Goal: Task Accomplishment & Management: Manage account settings

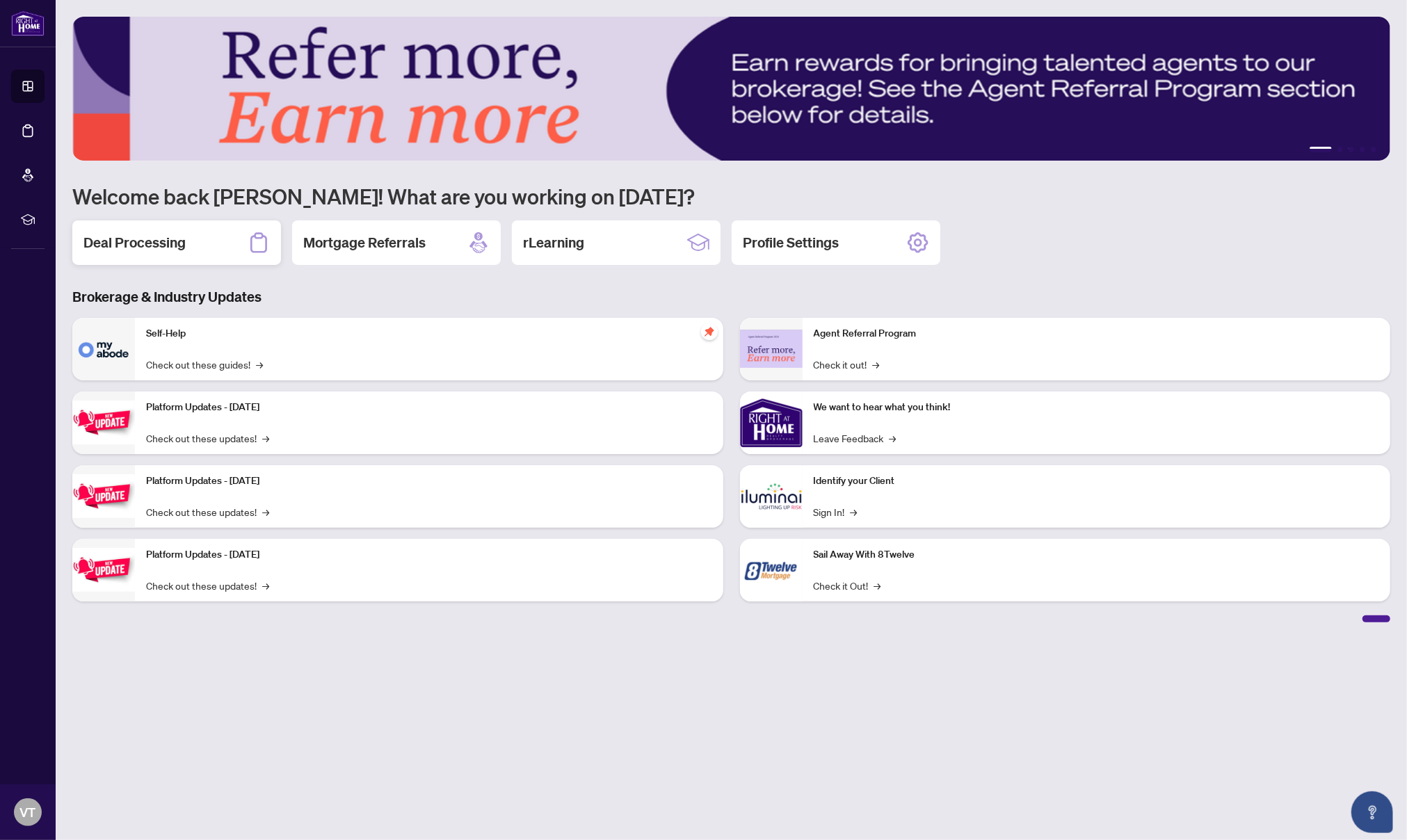
click at [179, 247] on h2 "Deal Processing" at bounding box center [135, 242] width 102 height 19
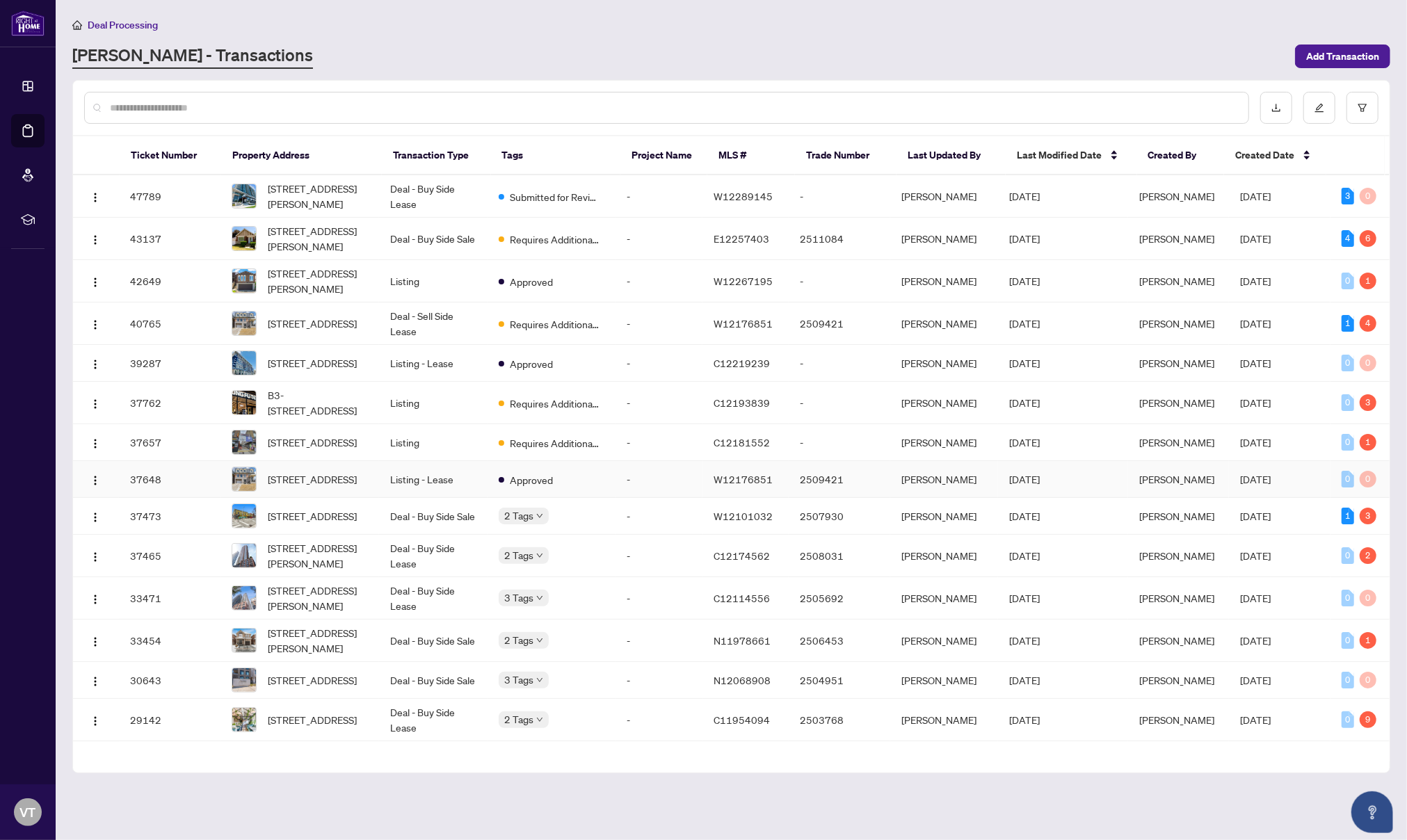
click at [684, 498] on td "-" at bounding box center [659, 479] width 87 height 37
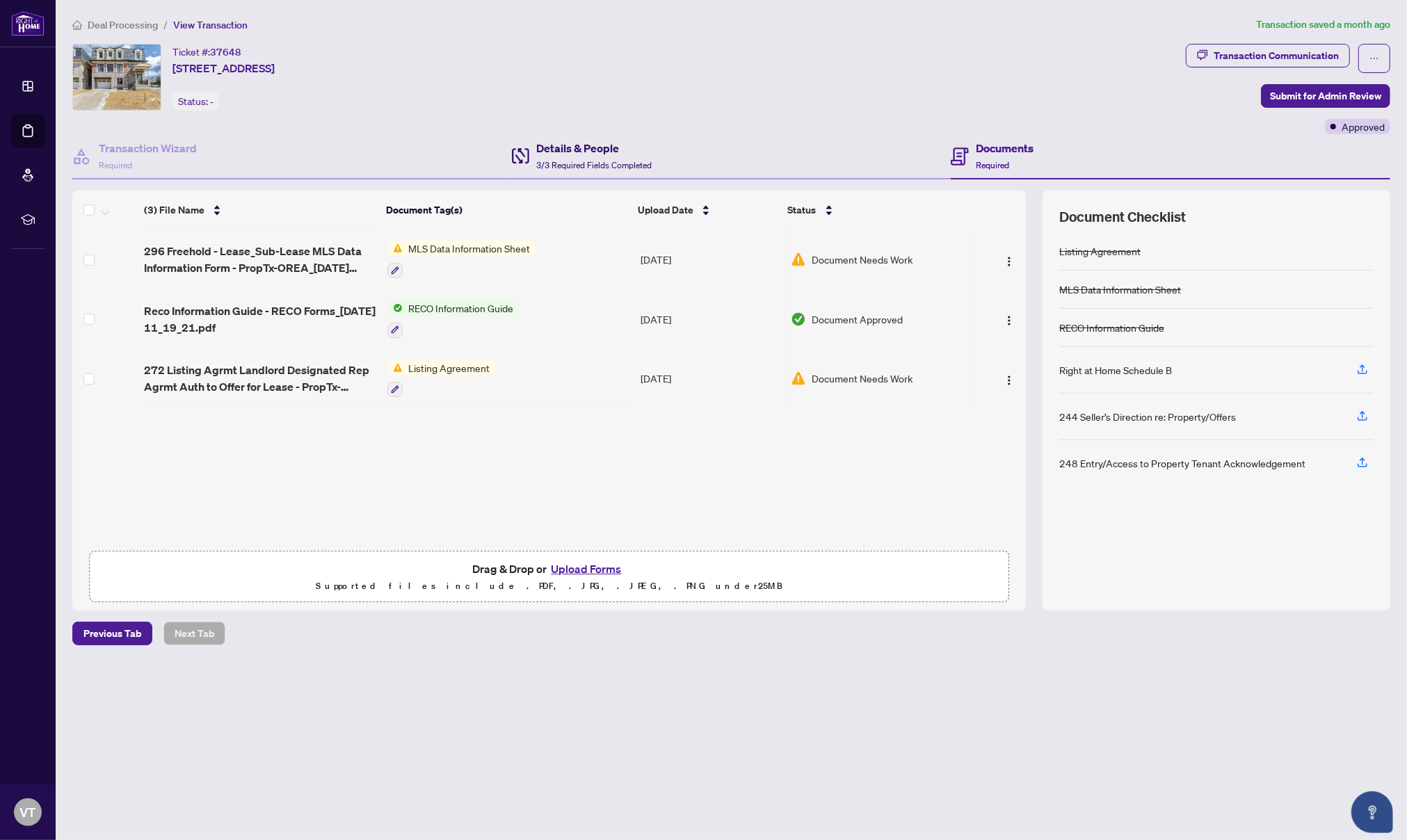
click at [608, 168] on span "3/3 Required Fields Completed" at bounding box center [594, 165] width 115 height 10
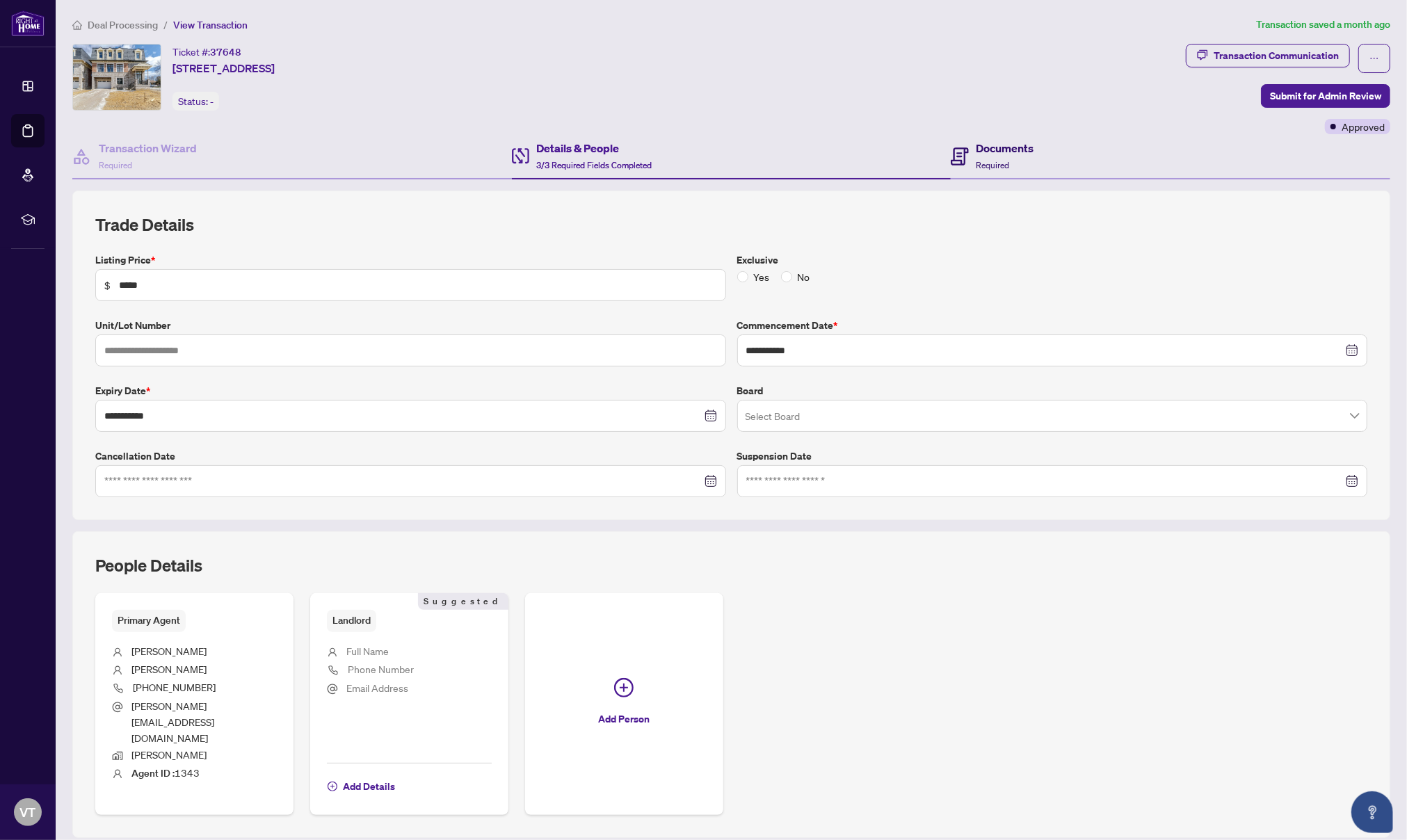
click at [1007, 165] on div "Documents Required" at bounding box center [1004, 156] width 58 height 32
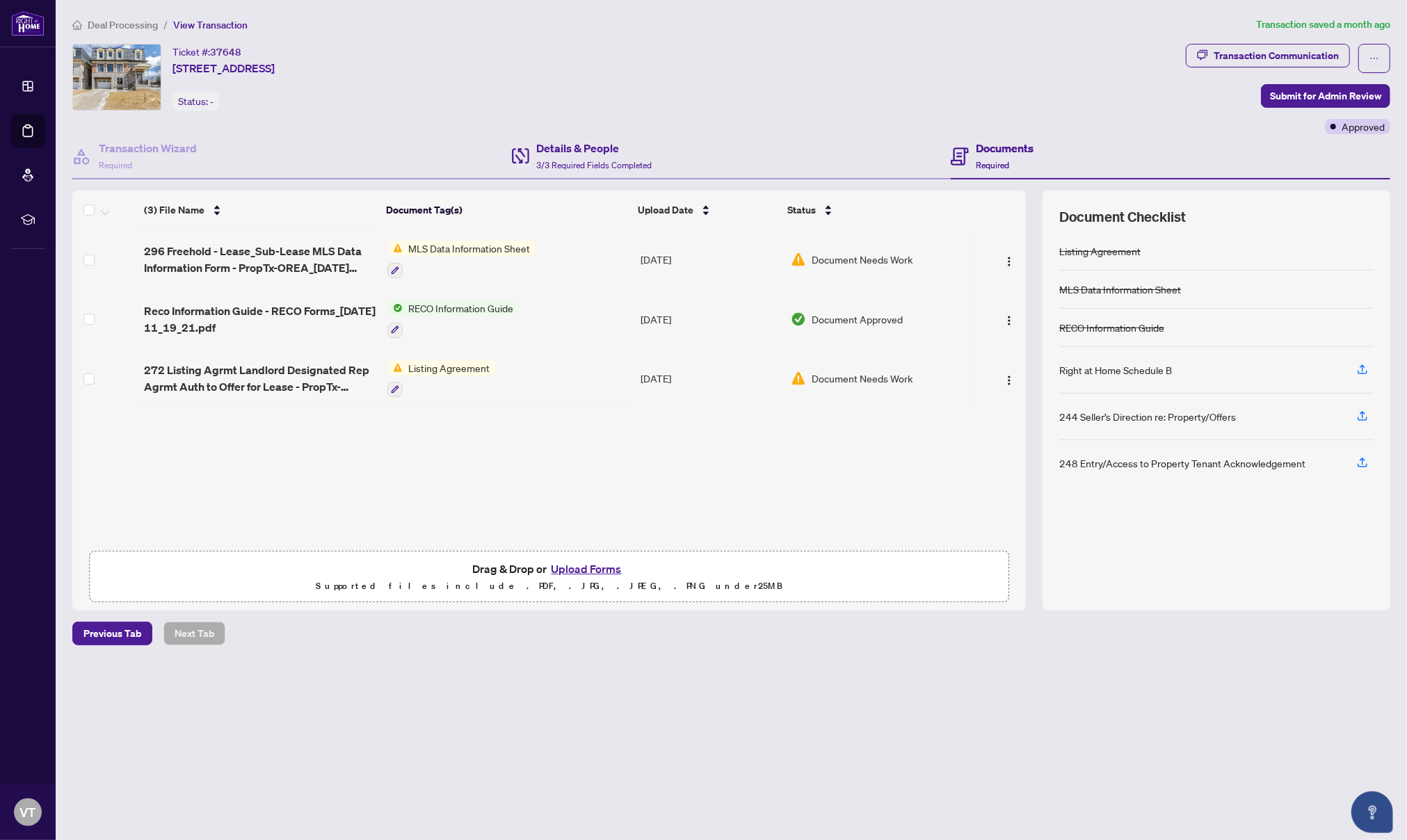
click at [768, 162] on div "Details & People 3/3 Required Fields Completed" at bounding box center [731, 157] width 439 height 45
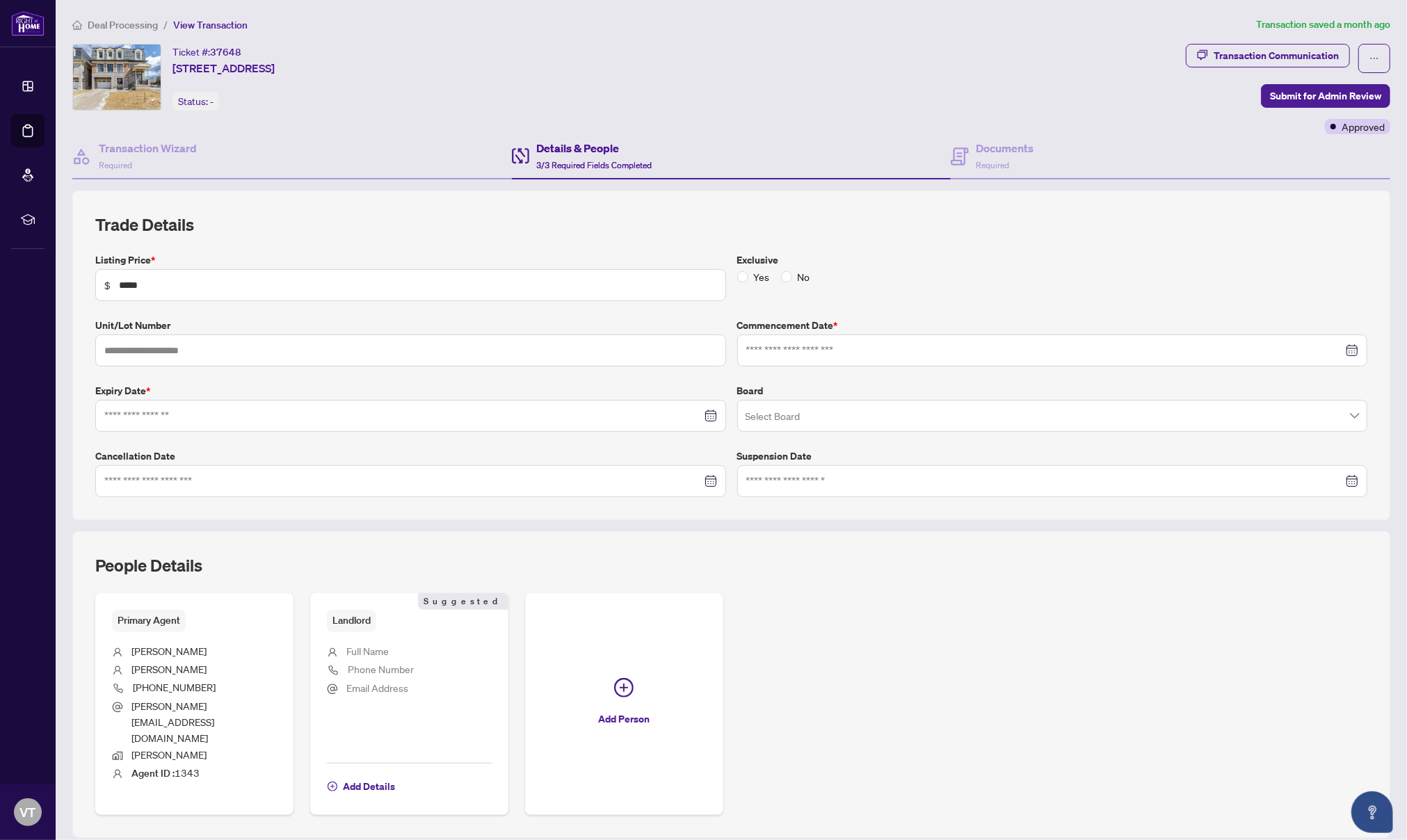
type input "**********"
click at [1325, 121] on div "Approved" at bounding box center [1358, 127] width 66 height 15
click at [666, 156] on div "Details & People 3/3 Required Fields Completed" at bounding box center [731, 157] width 439 height 45
click at [983, 149] on h4 "Documents" at bounding box center [1004, 148] width 58 height 17
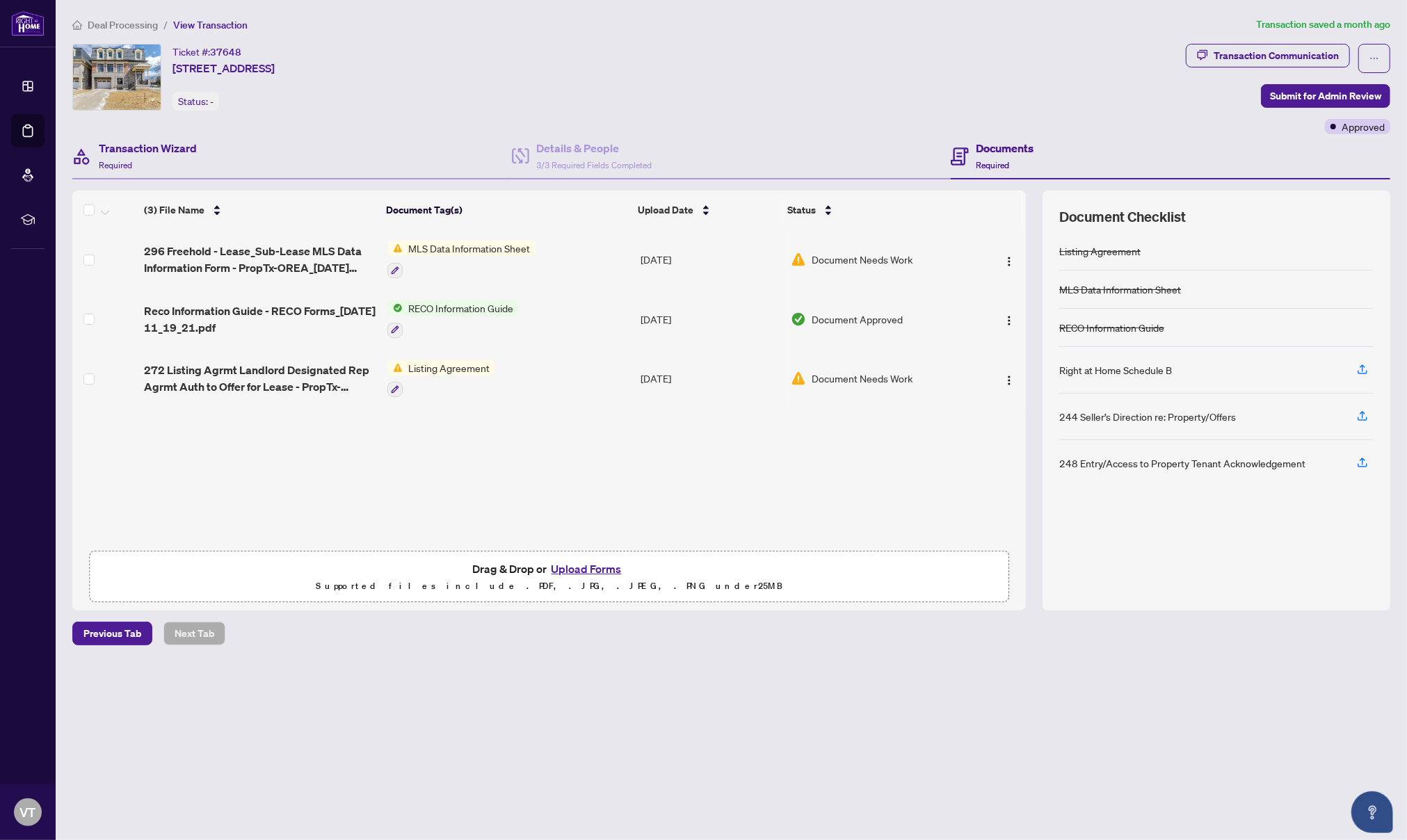
click at [216, 163] on div "Transaction Wizard Required" at bounding box center [292, 157] width 439 height 45
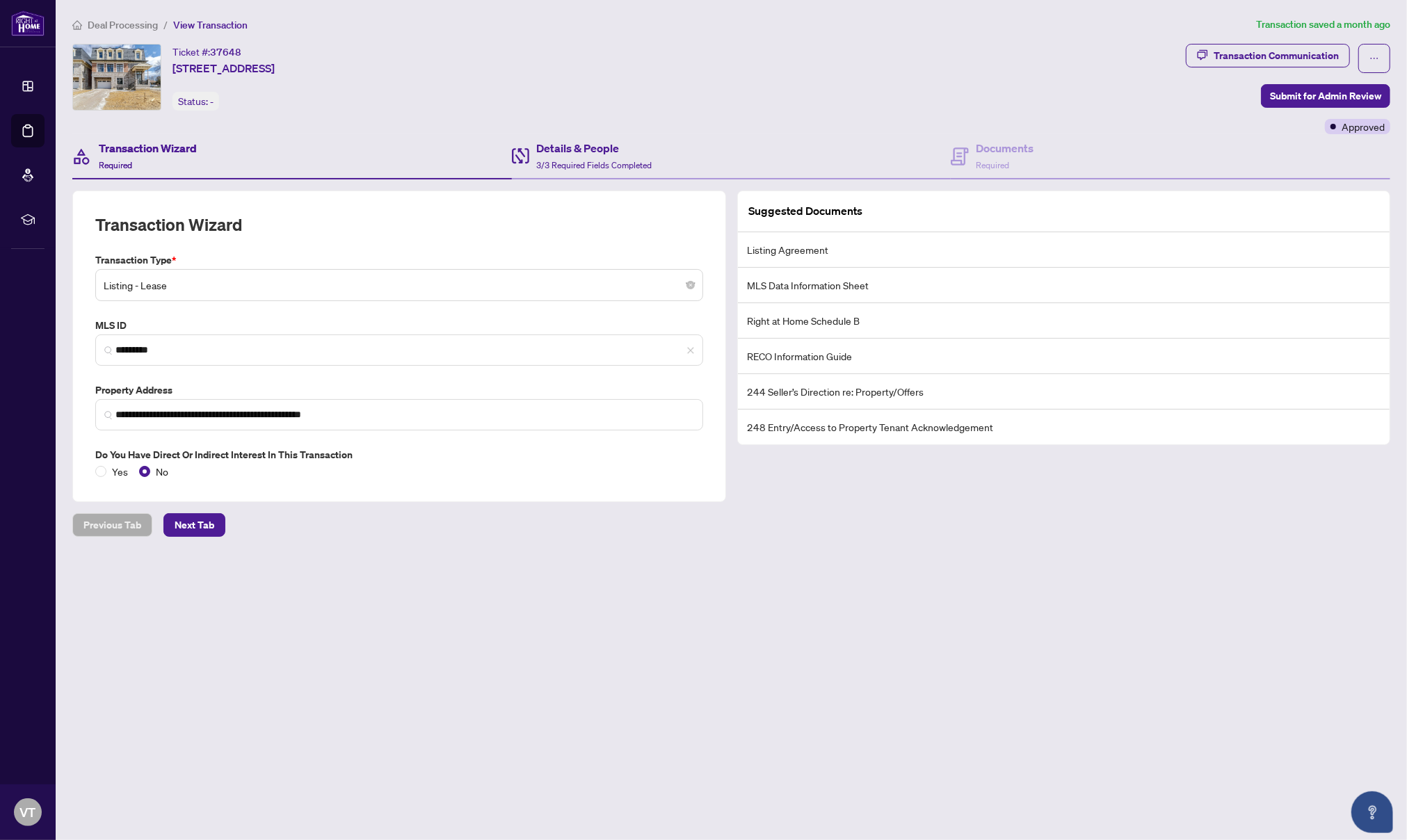
click at [658, 164] on div "Details & People 3/3 Required Fields Completed" at bounding box center [731, 157] width 439 height 45
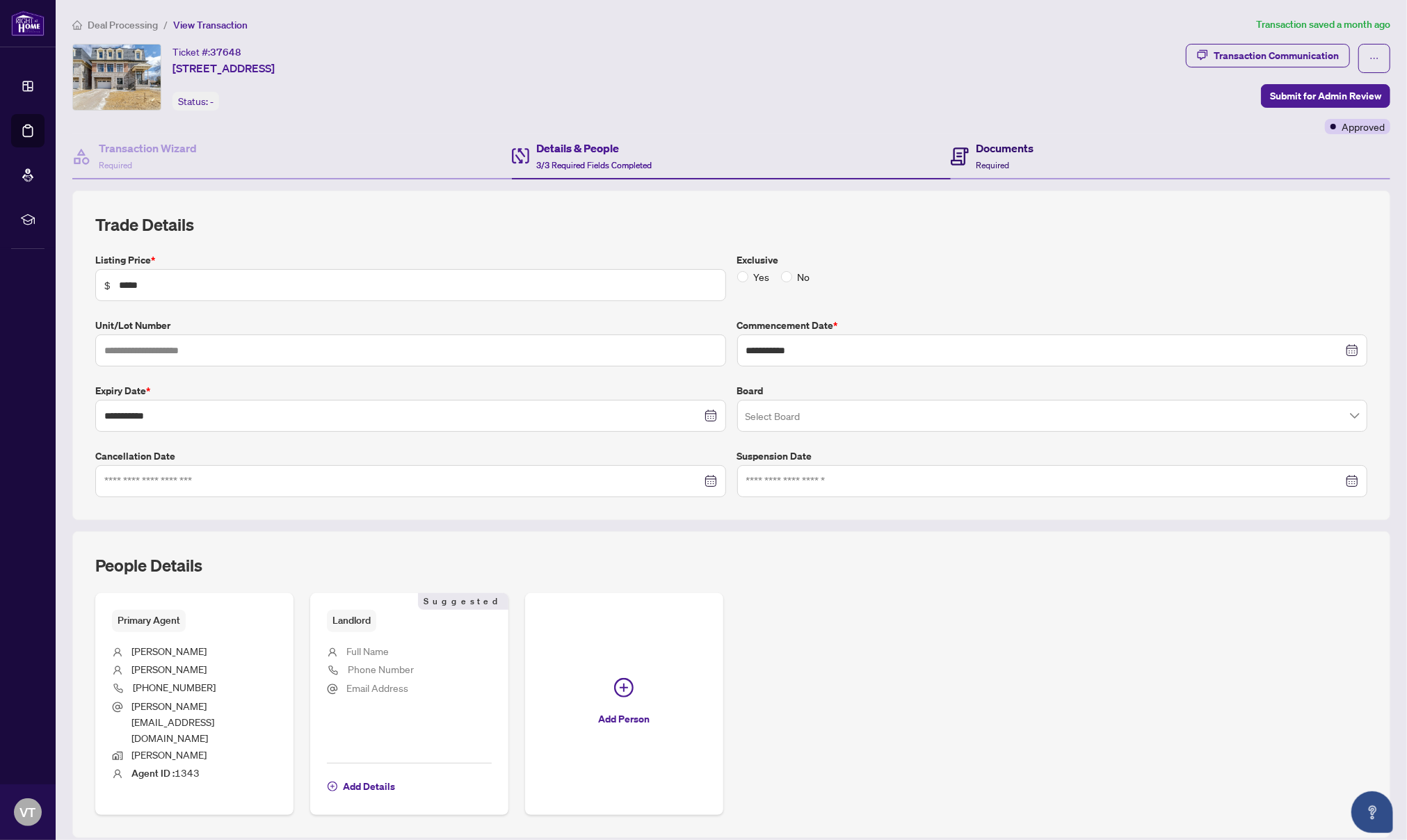
click at [1003, 164] on div "Documents Required" at bounding box center [1004, 156] width 58 height 32
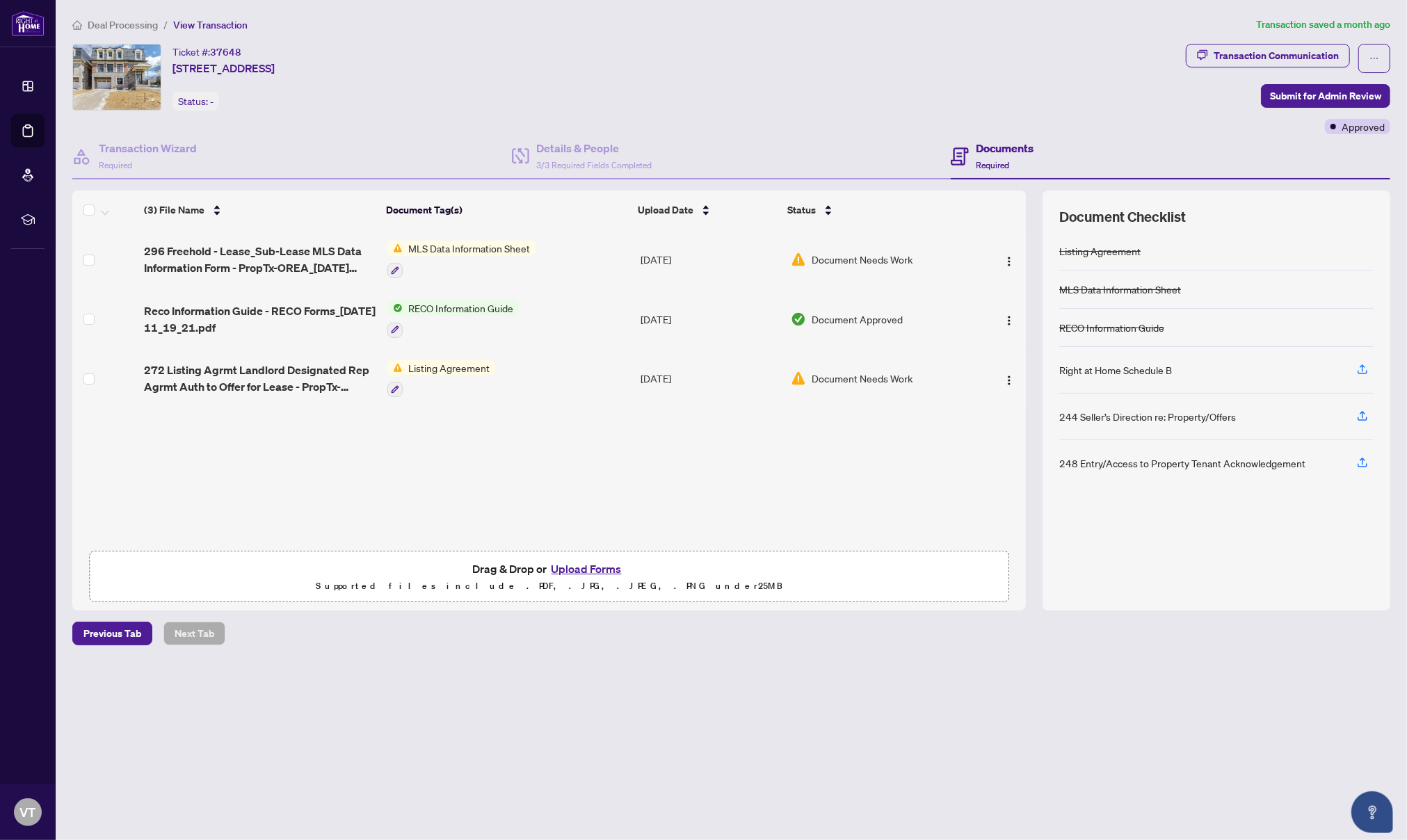
click at [128, 30] on span "Deal Processing" at bounding box center [122, 25] width 70 height 12
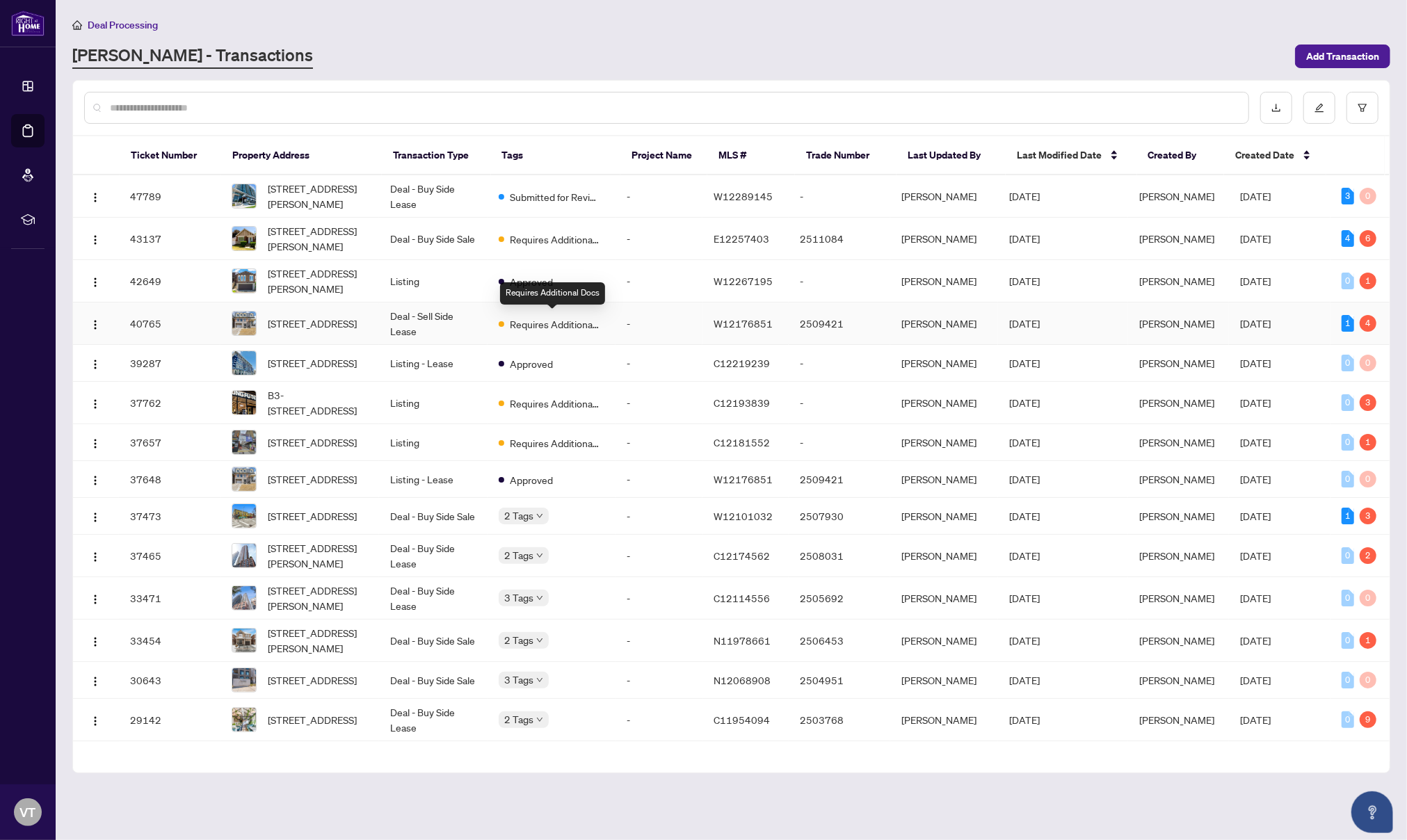
click at [600, 322] on span "Requires Additional Docs" at bounding box center [554, 324] width 90 height 15
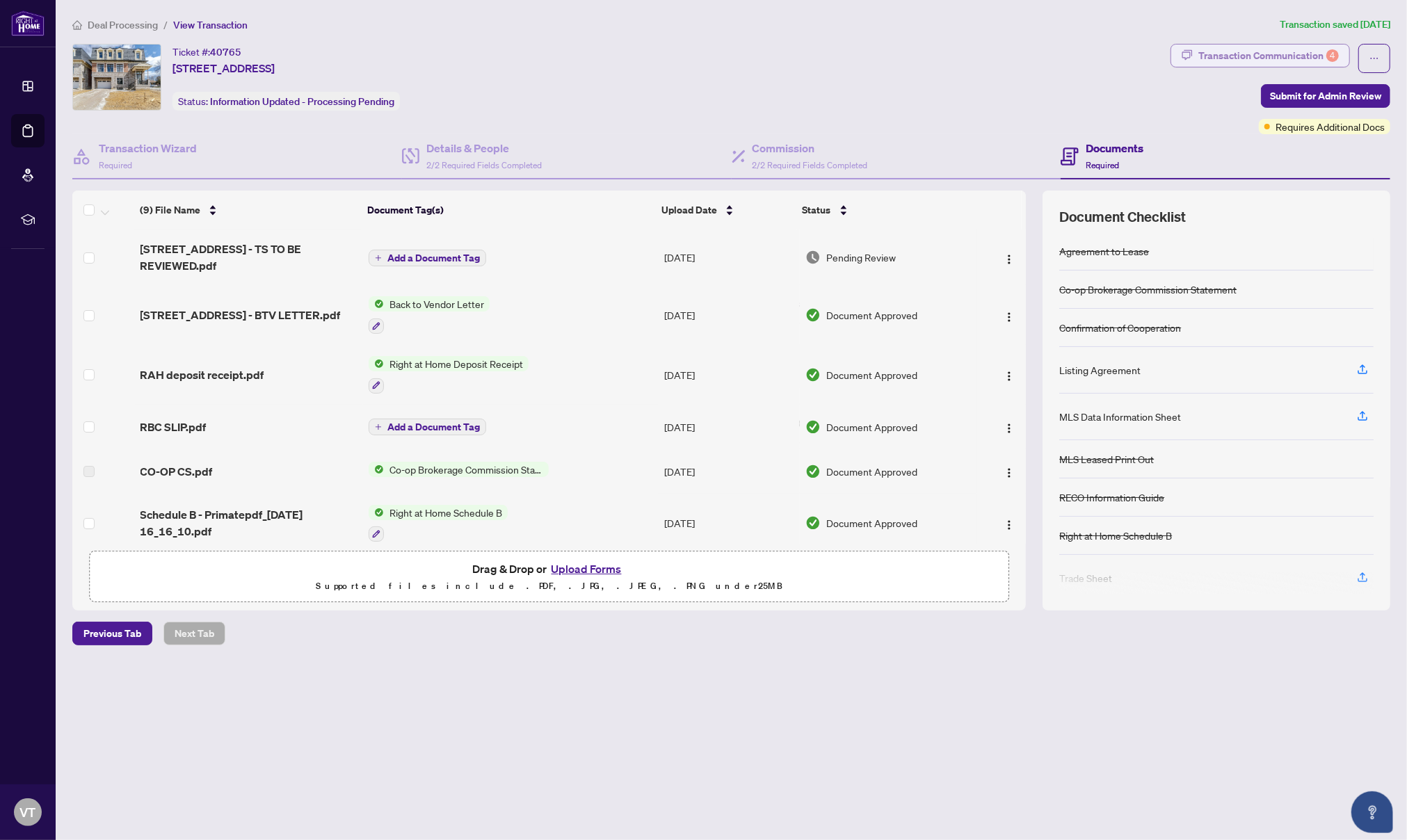
click at [1273, 60] on div "Transaction Communication 4" at bounding box center [1269, 56] width 141 height 22
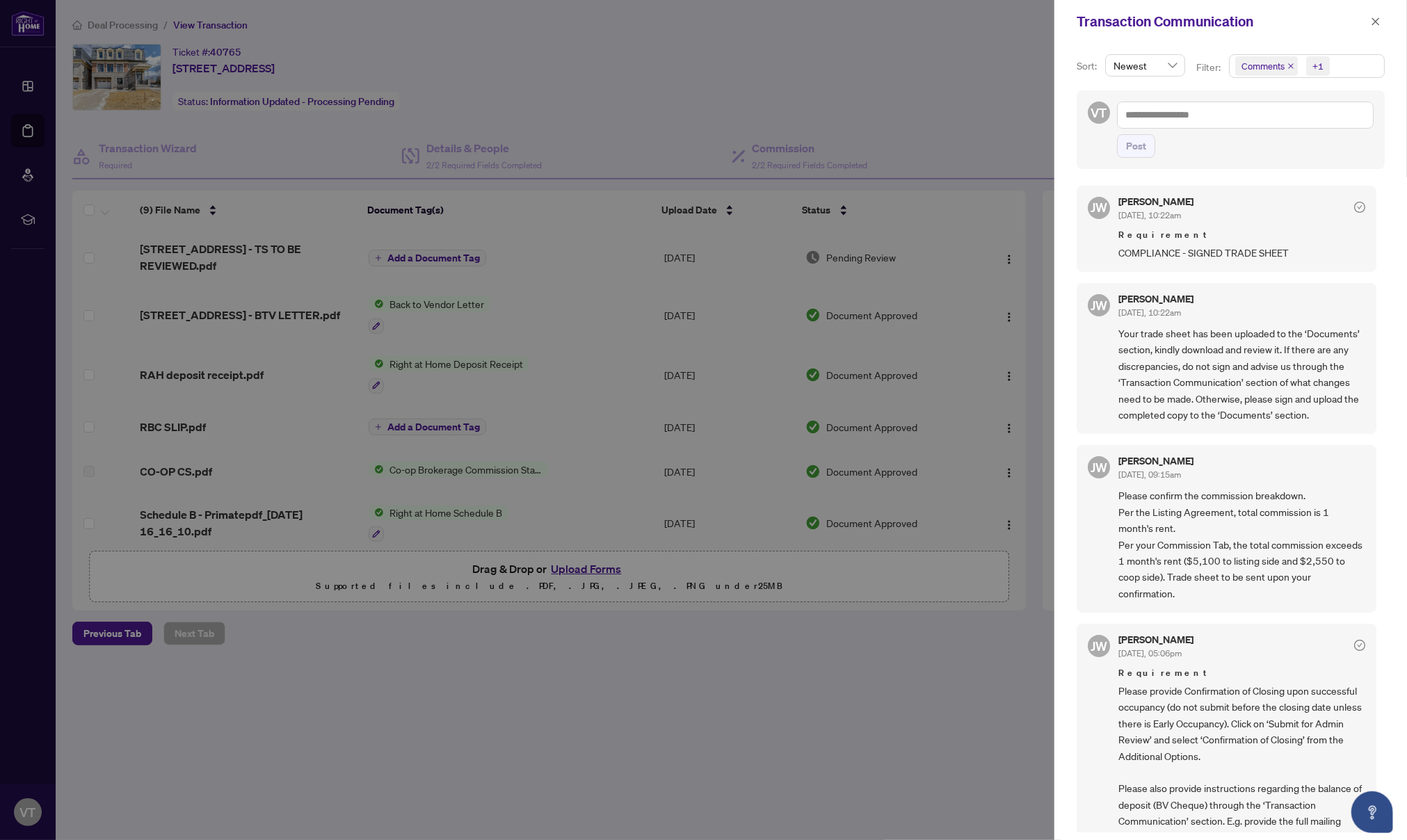
click at [668, 719] on div at bounding box center [704, 420] width 1407 height 840
click at [592, 714] on div at bounding box center [704, 420] width 1407 height 840
click at [1378, 24] on icon "close" at bounding box center [1375, 22] width 10 height 10
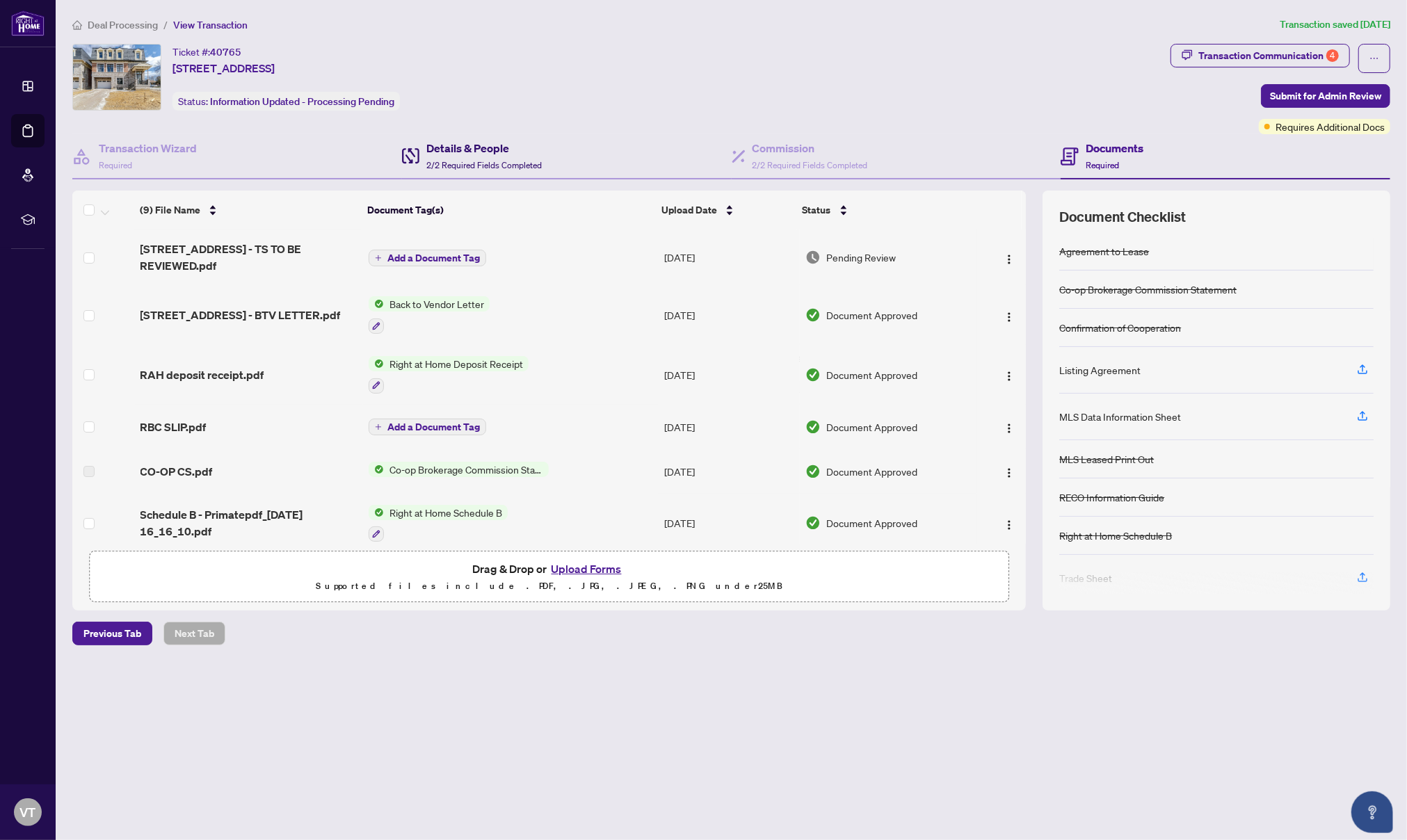
drag, startPoint x: 506, startPoint y: 151, endPoint x: 522, endPoint y: 151, distance: 16.0
click at [508, 151] on h4 "Details & People" at bounding box center [483, 148] width 115 height 17
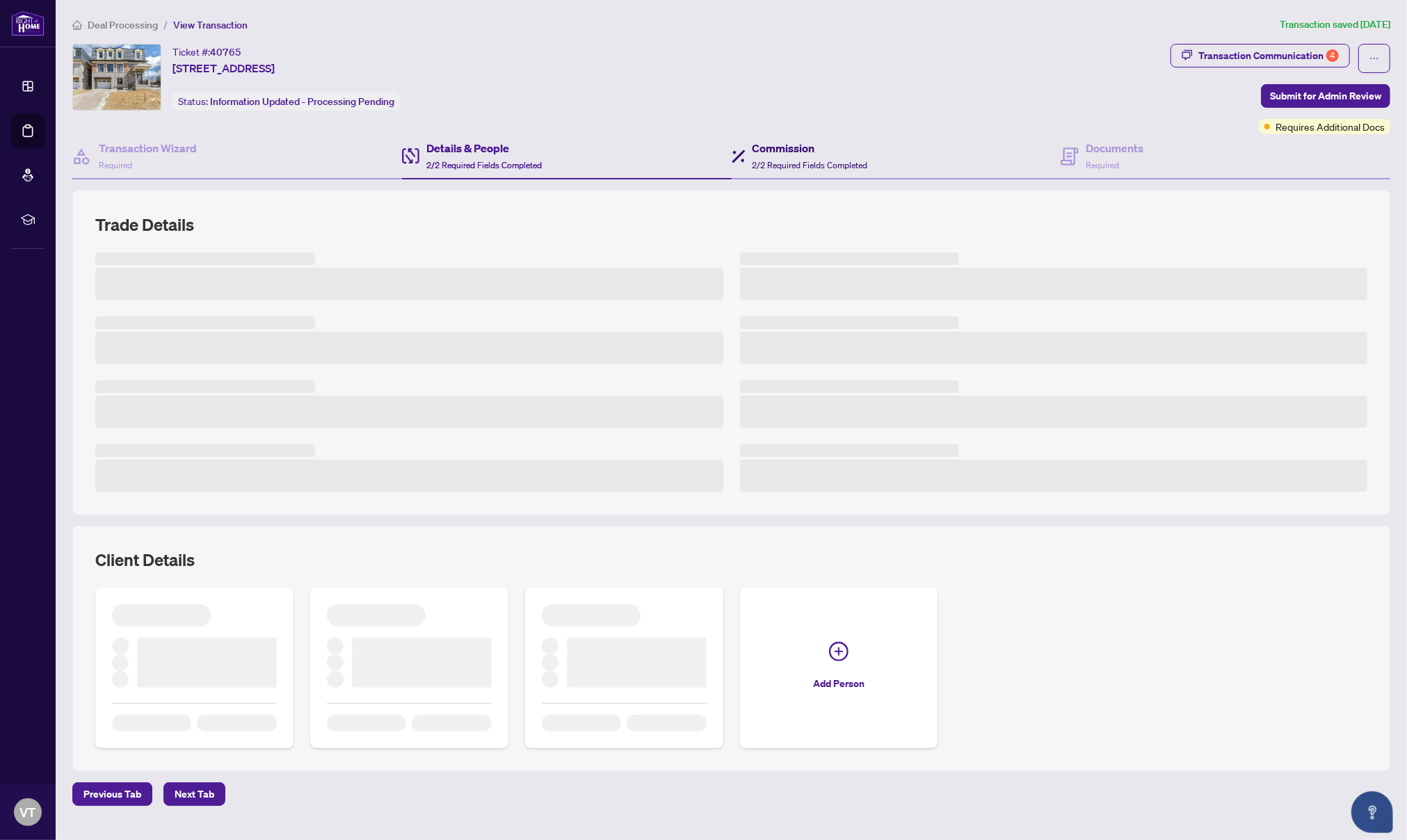
click at [821, 162] on span "2/2 Required Fields Completed" at bounding box center [809, 165] width 115 height 10
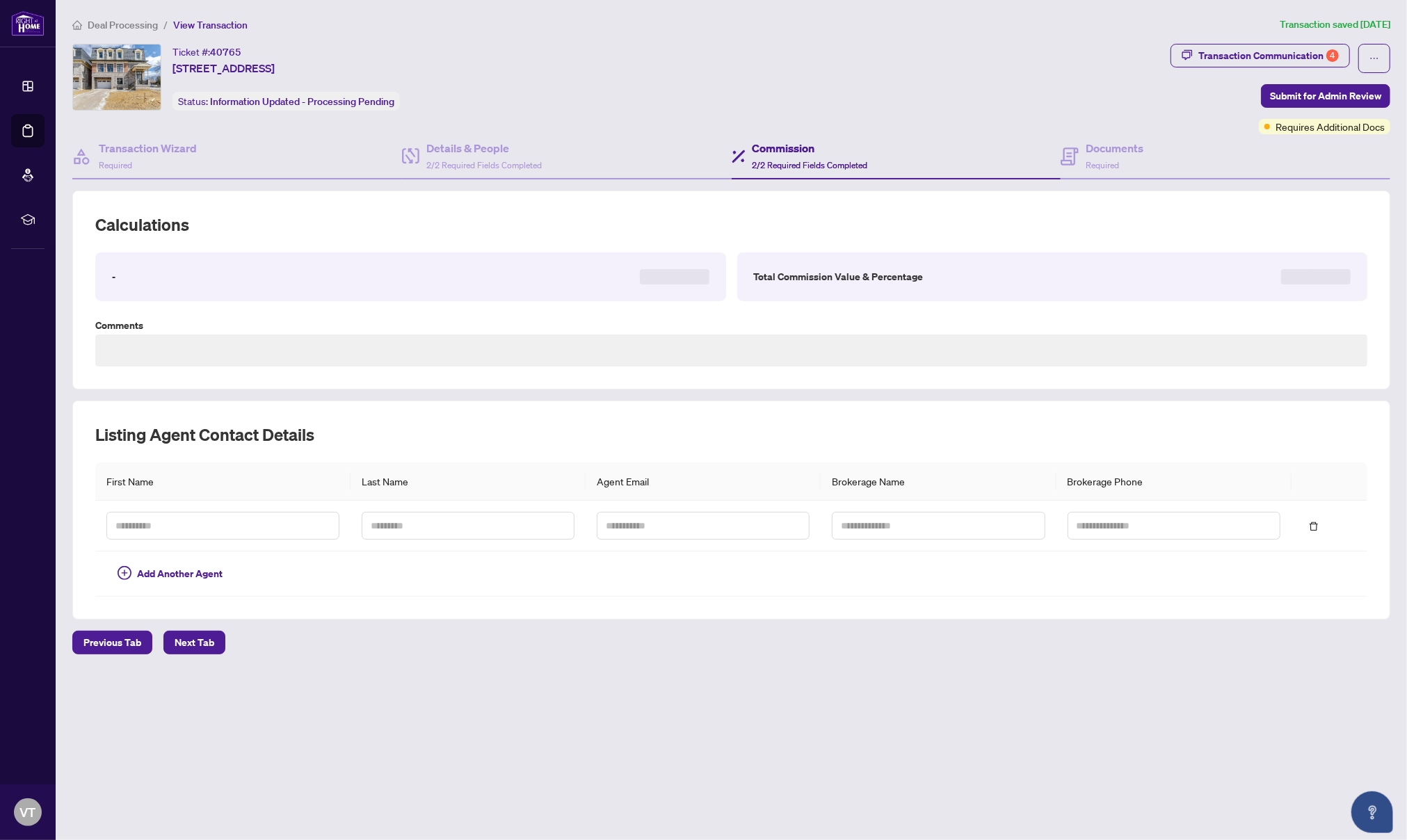
type textarea "**********"
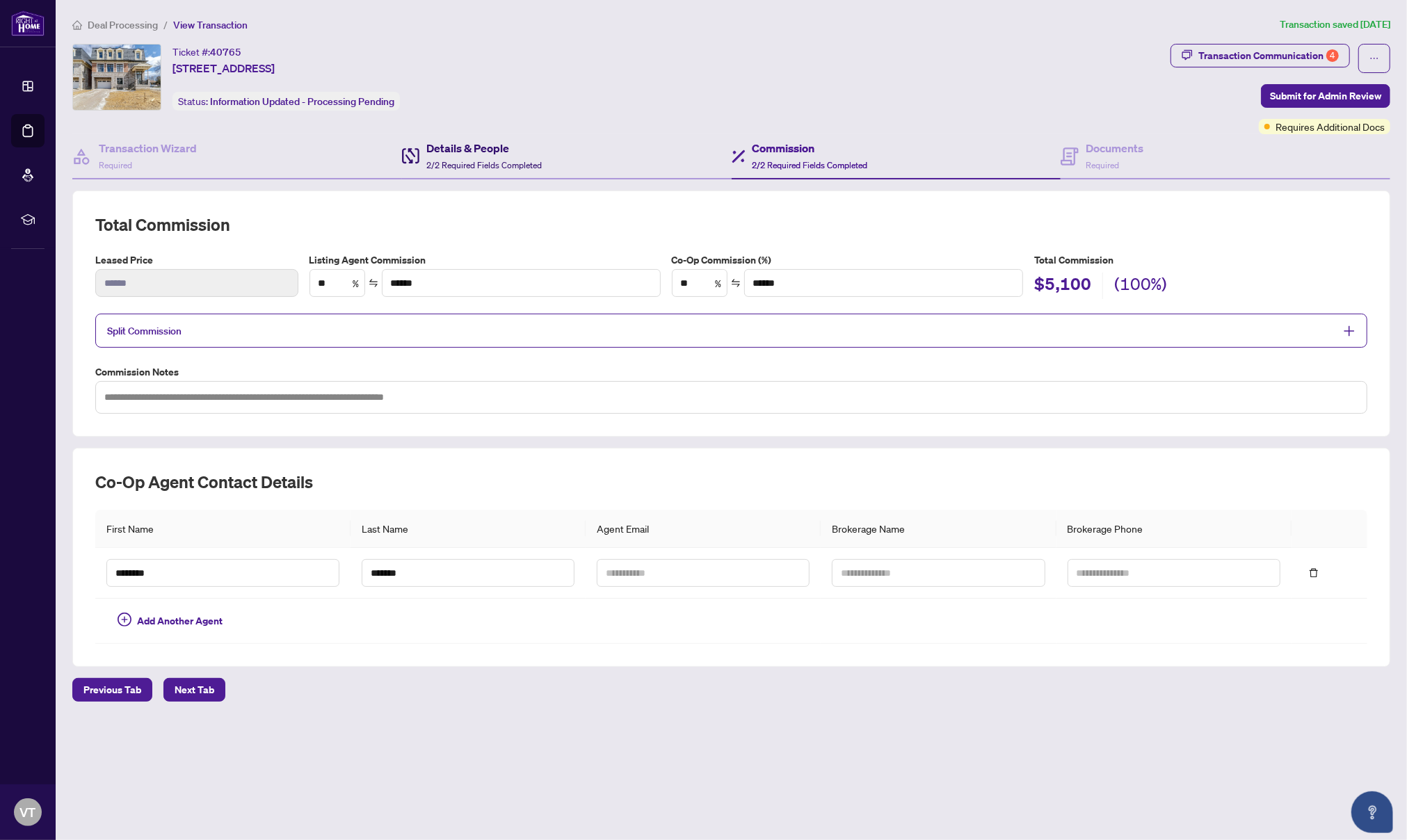
click at [440, 155] on div "Details & People 2/2 Required Fields Completed" at bounding box center [483, 156] width 115 height 32
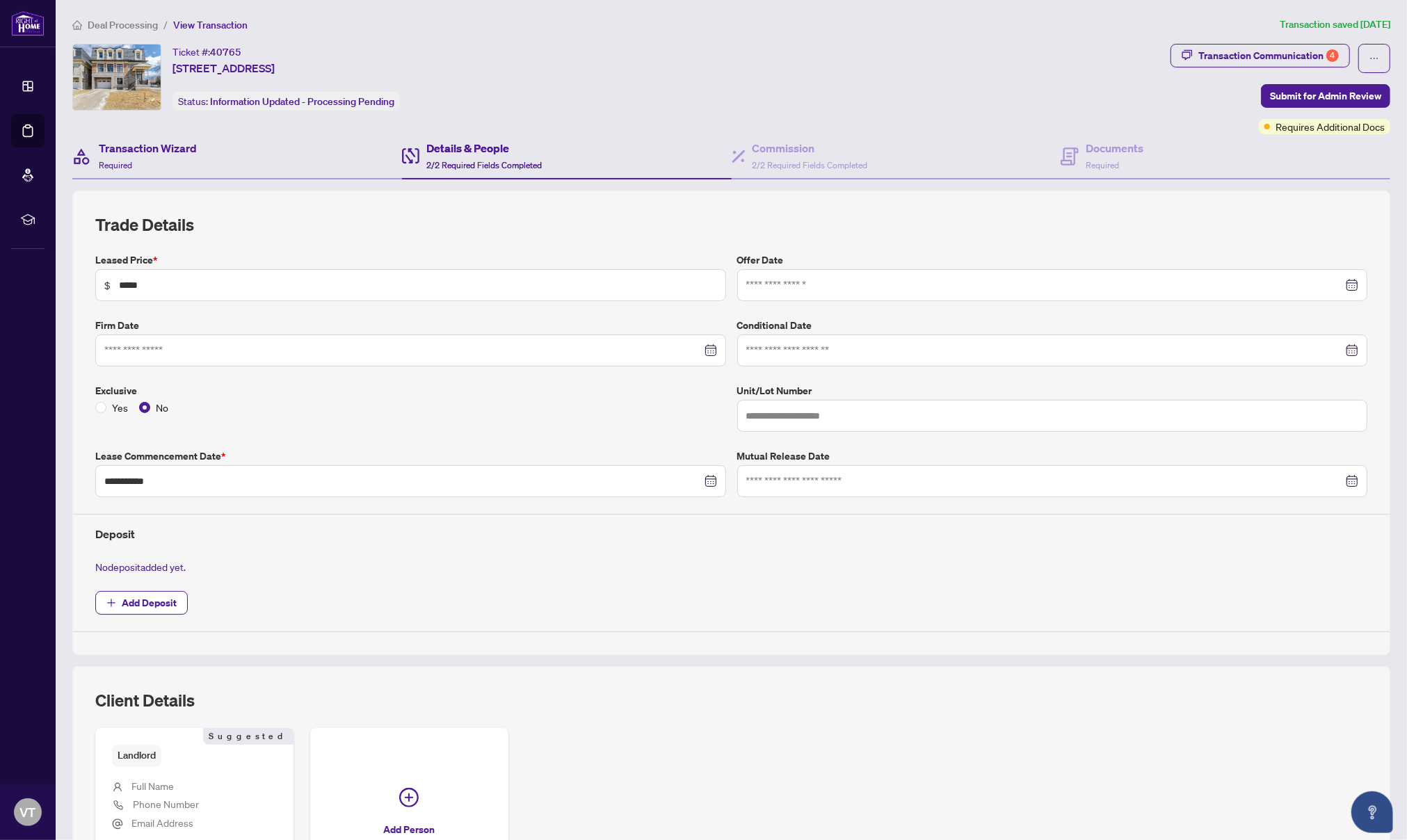
click at [280, 167] on div "Transaction Wizard Required" at bounding box center [237, 157] width 329 height 45
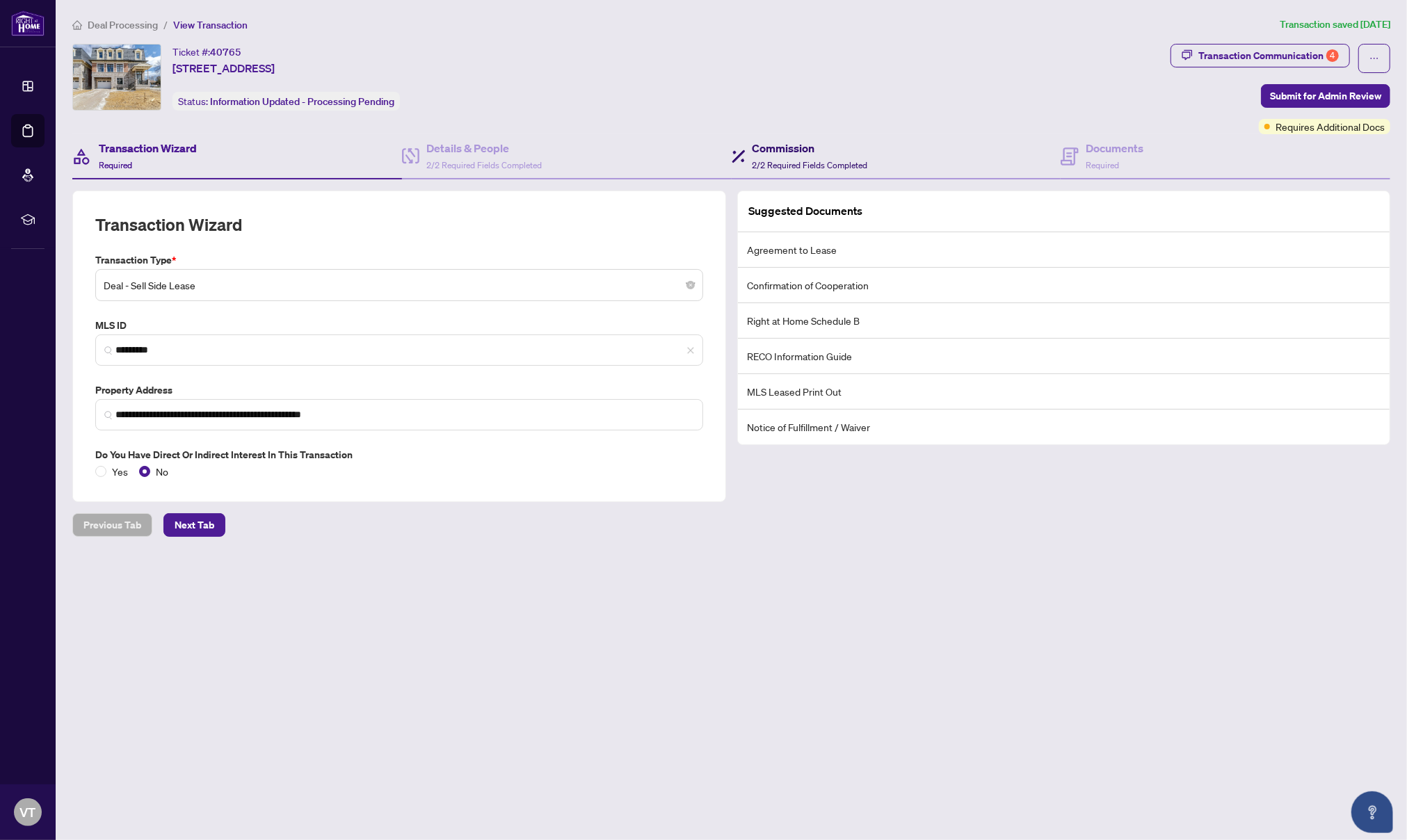
click at [823, 153] on h4 "Commission" at bounding box center [809, 148] width 115 height 17
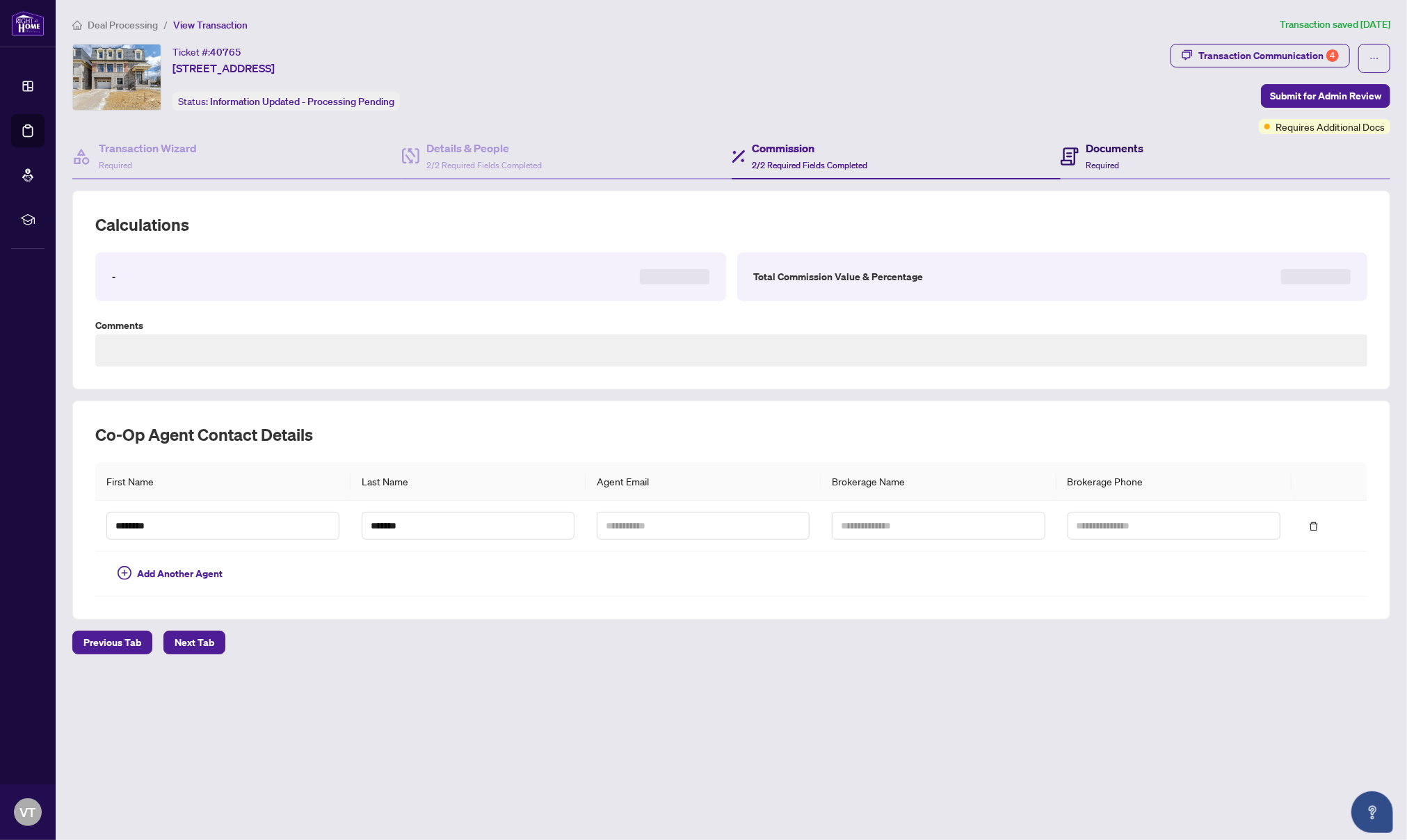
click at [1101, 167] on span "Required" at bounding box center [1102, 165] width 33 height 10
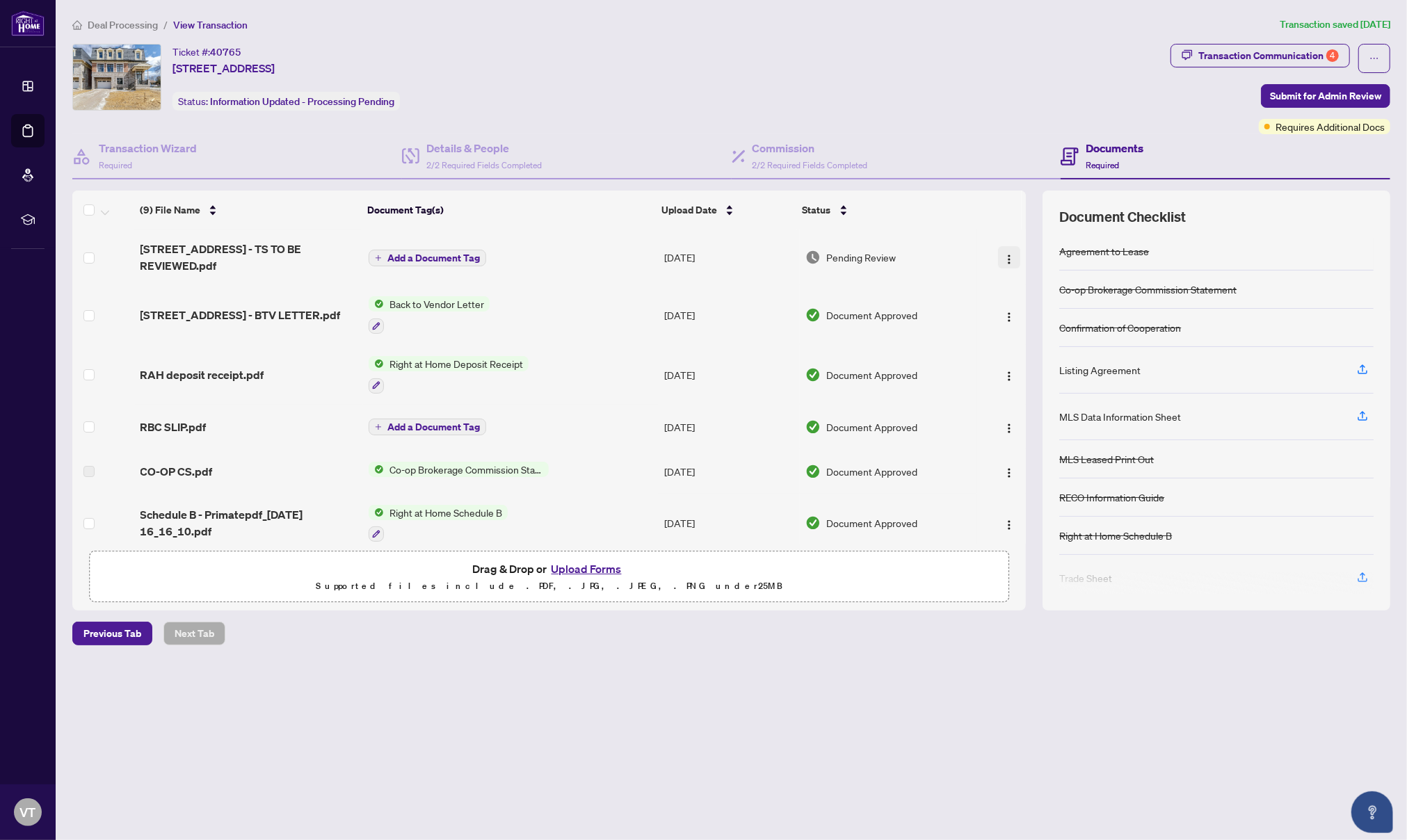
click at [1007, 253] on img "button" at bounding box center [1009, 259] width 11 height 11
click at [1020, 328] on span "Download" at bounding box center [1072, 322] width 133 height 15
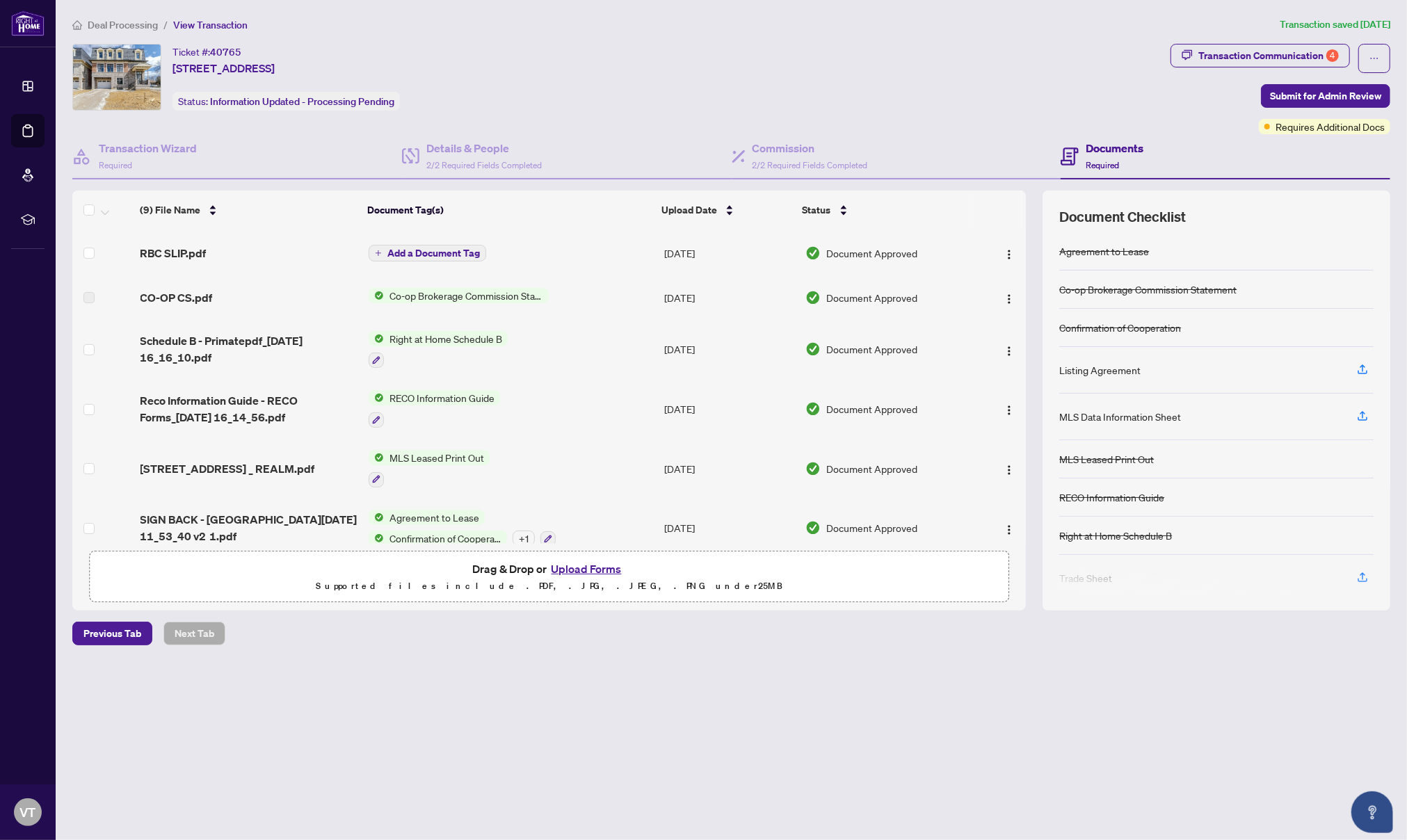
click at [253, 668] on div "Deal Processing / View Transaction Transaction saved [DATE] Ticket #: 40765 [ST…" at bounding box center [731, 355] width 1329 height 677
click at [172, 289] on span "CO-OP CS.pdf" at bounding box center [177, 298] width 73 height 17
click at [439, 287] on span "Co-op Brokerage Commission Statement" at bounding box center [466, 295] width 165 height 15
click at [247, 289] on div "CO-OP CS.pdf" at bounding box center [249, 298] width 217 height 17
click at [162, 289] on span "CO-OP CS.pdf" at bounding box center [177, 298] width 73 height 17
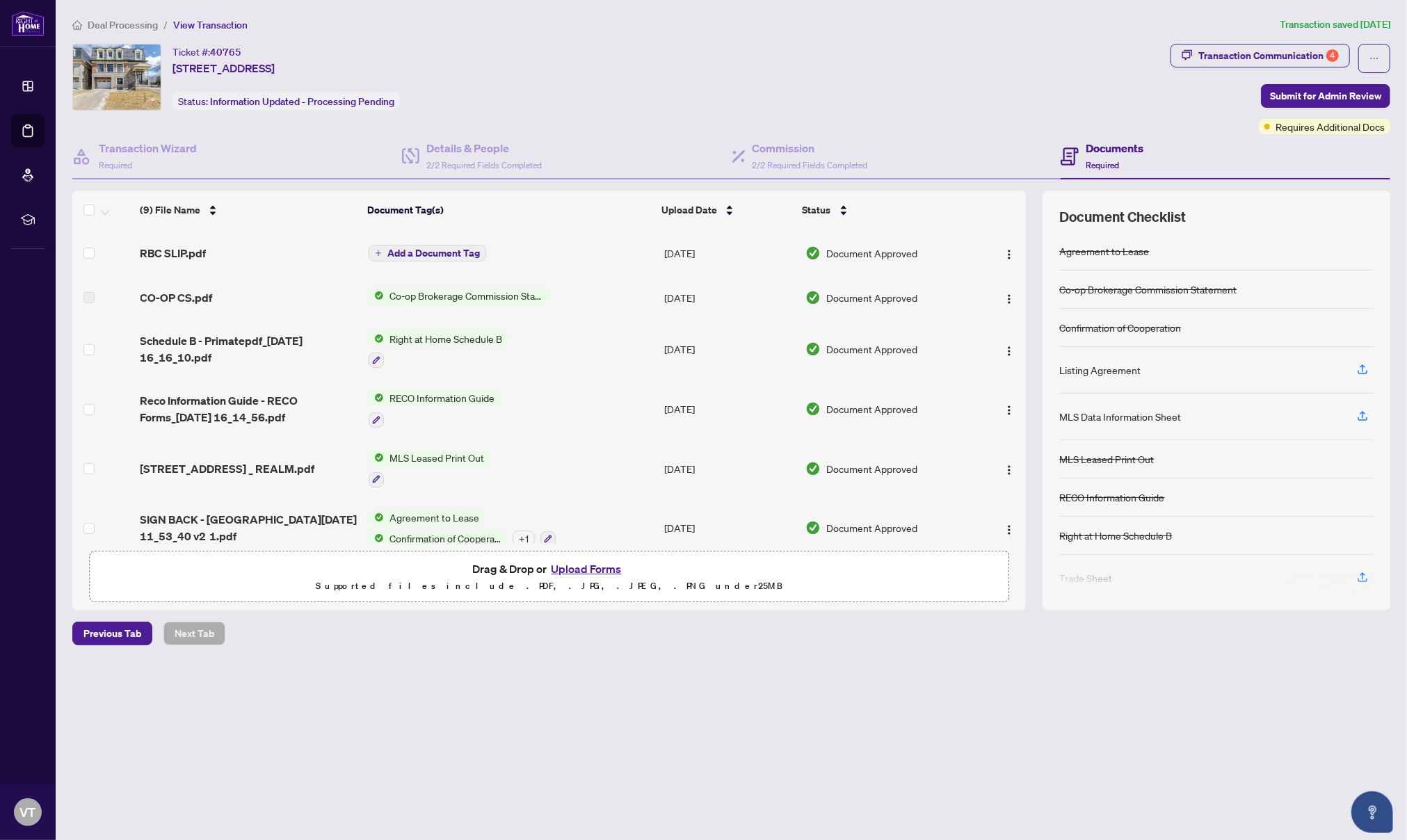
click at [692, 281] on td "[DATE]" at bounding box center [729, 298] width 141 height 45
click at [900, 290] on span "Document Approved" at bounding box center [872, 298] width 91 height 15
click at [1011, 287] on button "button" at bounding box center [1009, 298] width 22 height 22
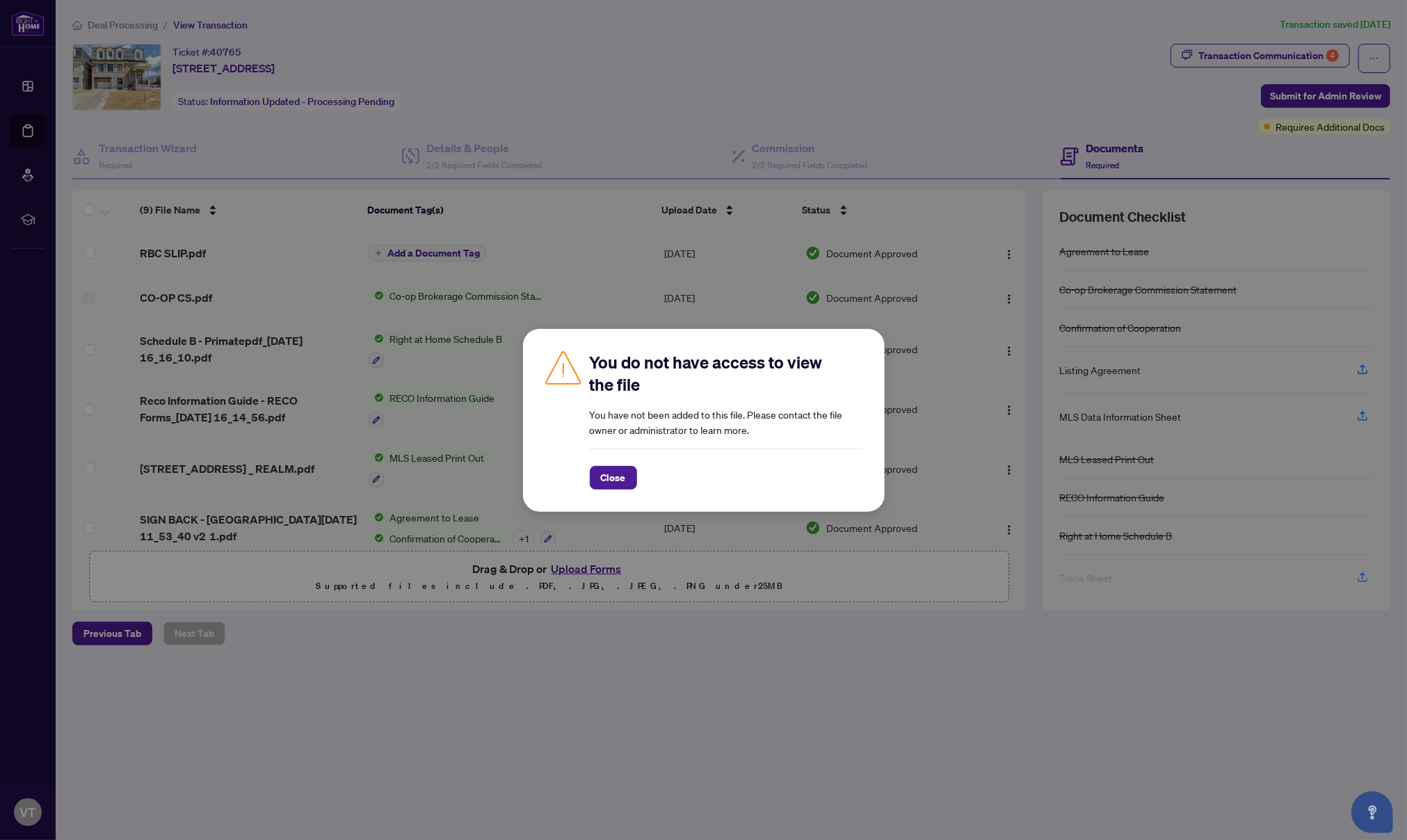
click at [607, 481] on span "Close" at bounding box center [613, 478] width 25 height 22
